Goal: Check status: Check status

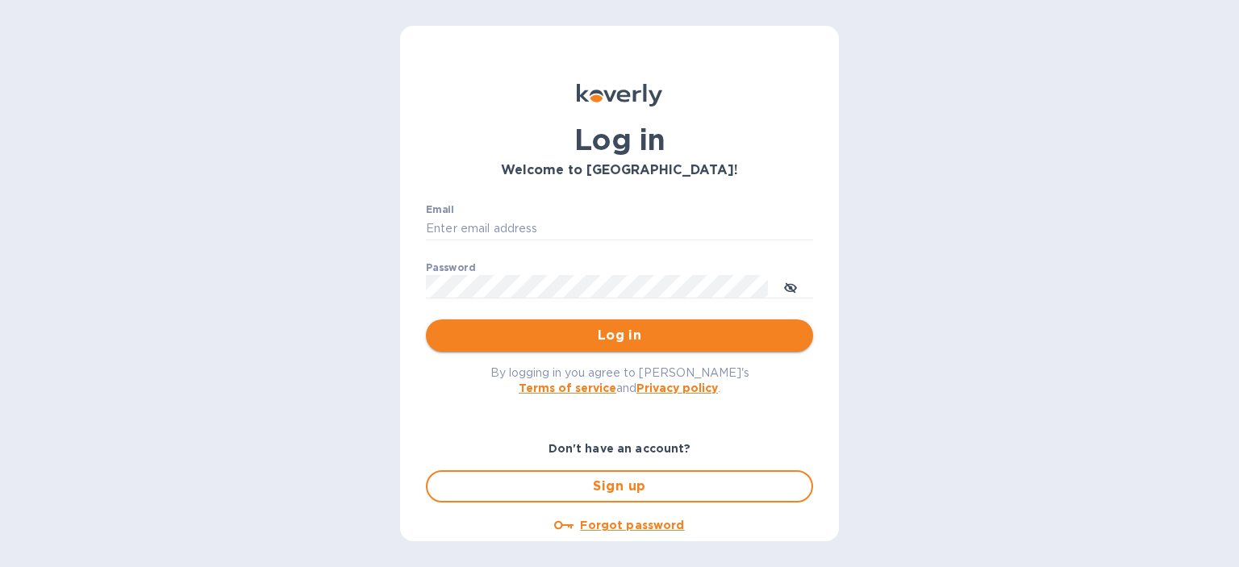
type input "dliu@airseachicago.com"
click at [604, 337] on span "Log in" at bounding box center [619, 335] width 361 height 19
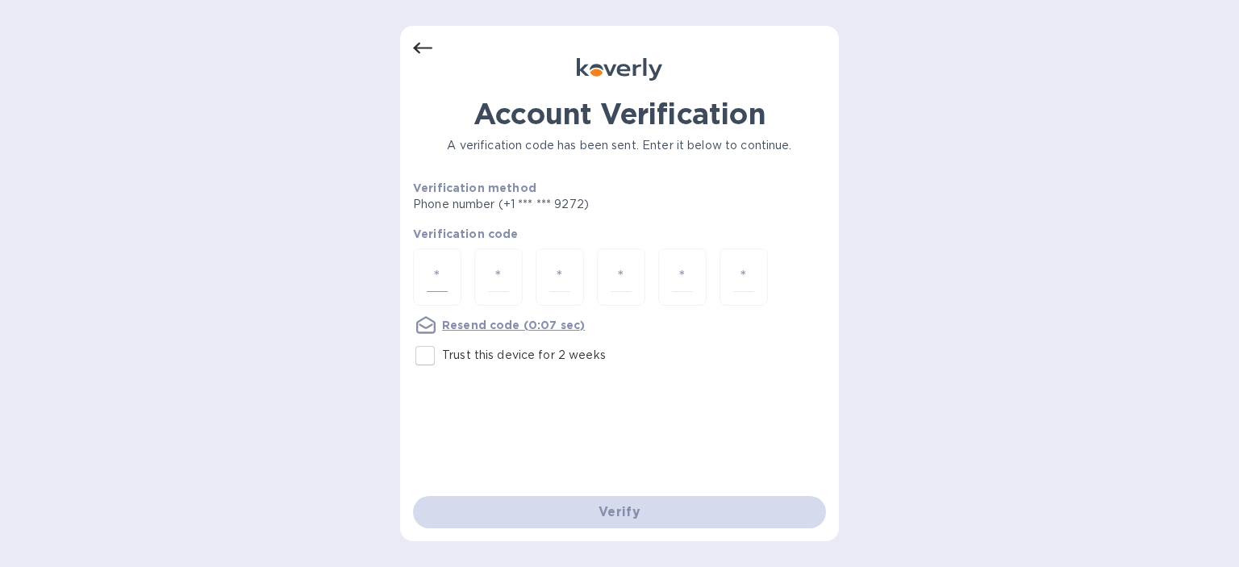
click at [440, 265] on input "number" at bounding box center [437, 277] width 21 height 30
type input "1"
type input "5"
type input "1"
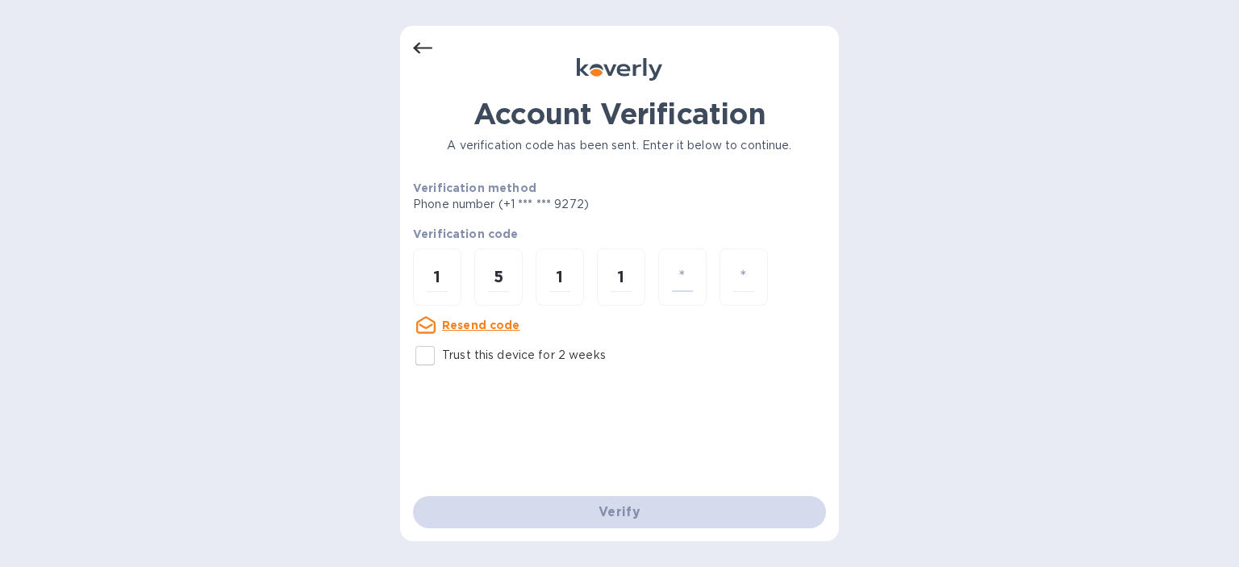
type input "9"
type input "6"
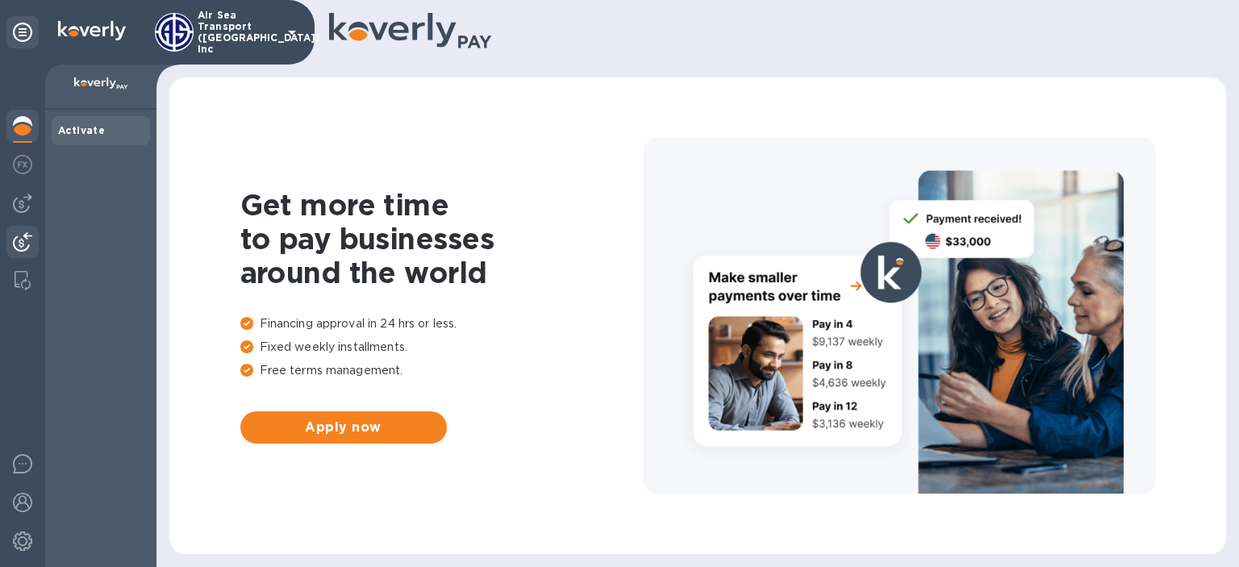
click at [14, 240] on img at bounding box center [22, 241] width 19 height 19
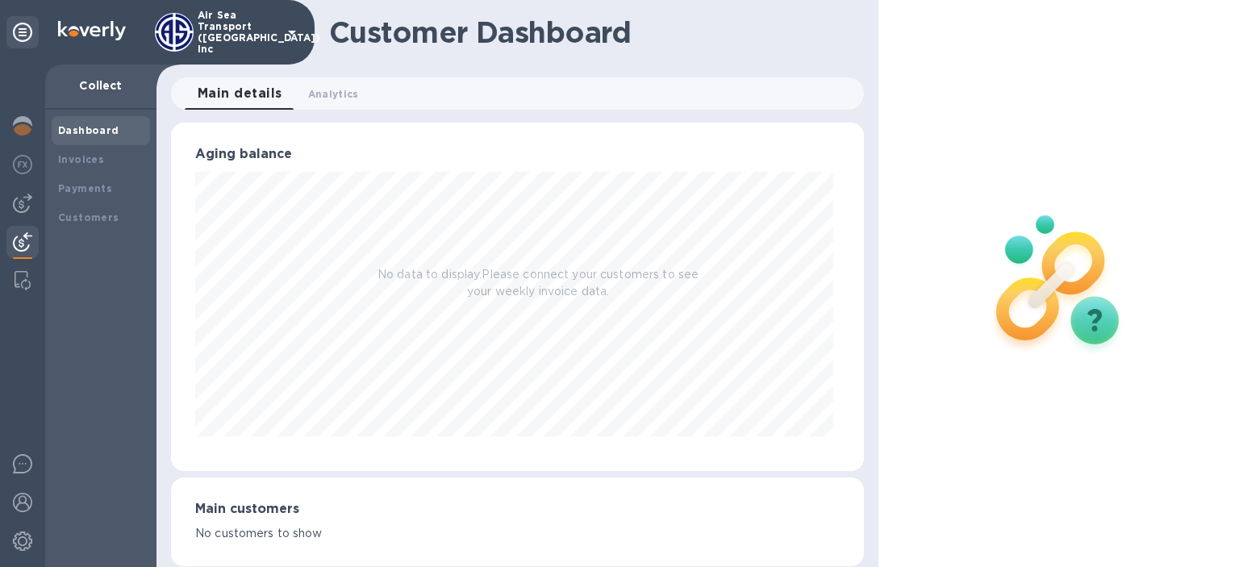
scroll to position [349, 687]
click at [94, 187] on b "Payments" at bounding box center [85, 188] width 54 height 12
